Goal: Transaction & Acquisition: Purchase product/service

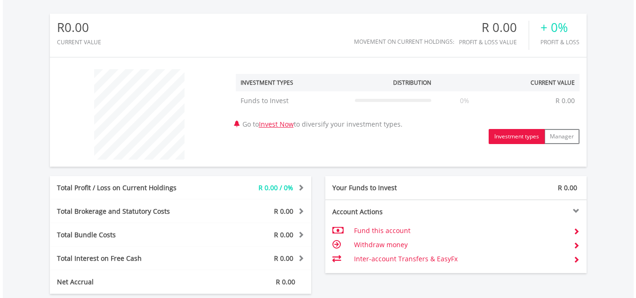
scroll to position [329, 0]
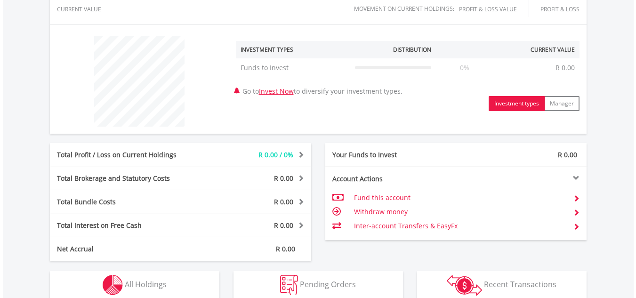
click at [380, 195] on td "Fund this account" at bounding box center [459, 198] width 211 height 14
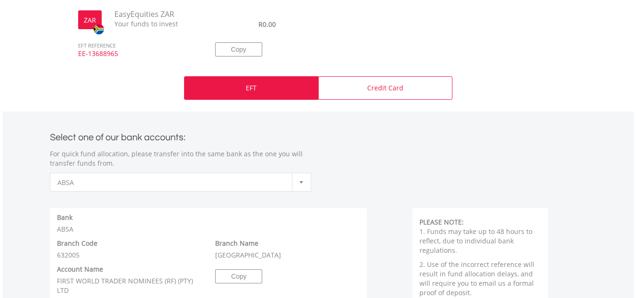
scroll to position [373, 0]
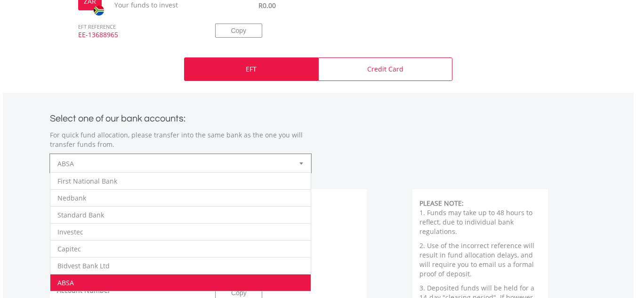
click at [301, 170] on div at bounding box center [301, 163] width 19 height 18
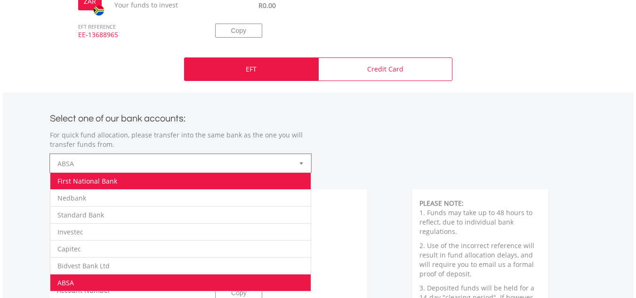
click at [280, 185] on li "First National Bank" at bounding box center [180, 180] width 260 height 17
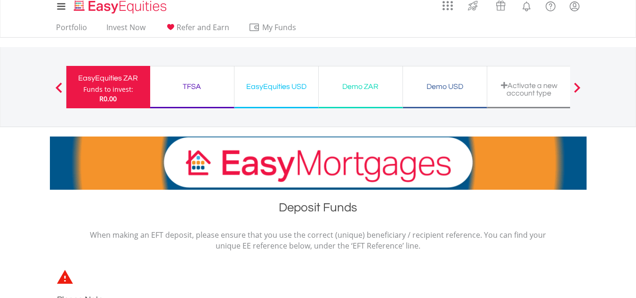
scroll to position [0, 0]
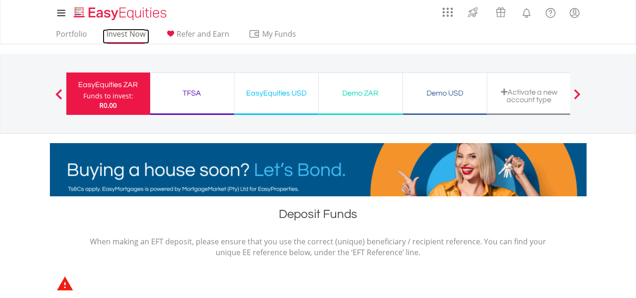
click at [118, 39] on link "Invest Now" at bounding box center [126, 36] width 47 height 15
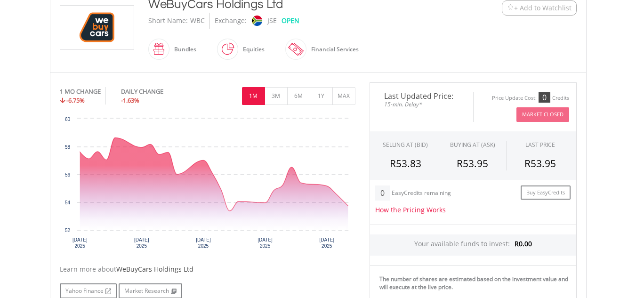
scroll to position [218, 0]
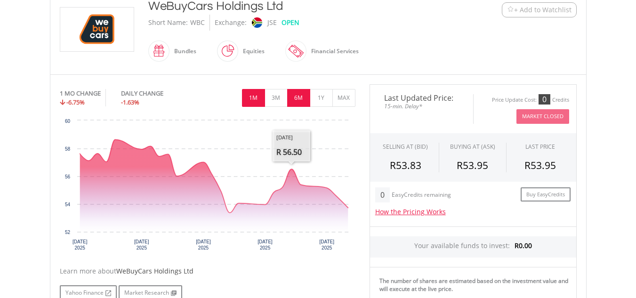
click at [296, 96] on button "6M" at bounding box center [298, 98] width 23 height 18
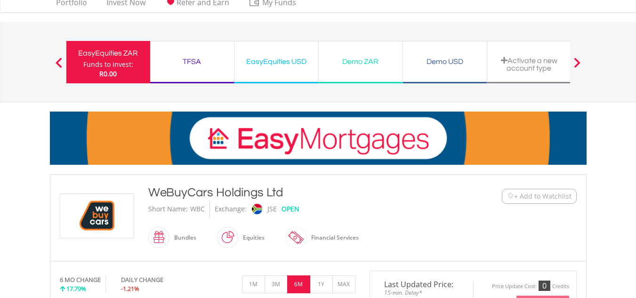
scroll to position [0, 0]
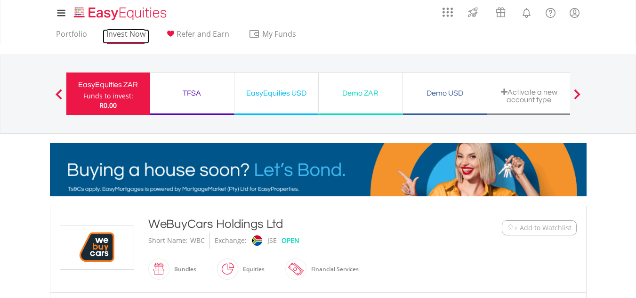
click at [104, 39] on link "Invest Now" at bounding box center [126, 36] width 47 height 15
